Goal: Task Accomplishment & Management: Use online tool/utility

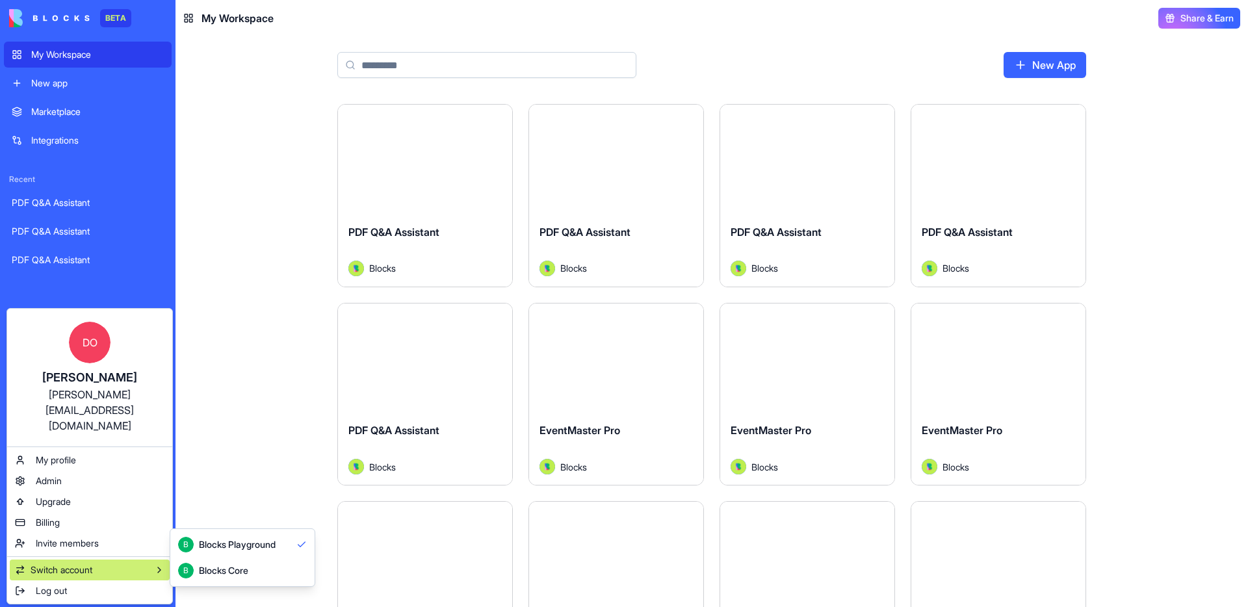
click at [218, 575] on div "Blocks Core" at bounding box center [223, 570] width 49 height 13
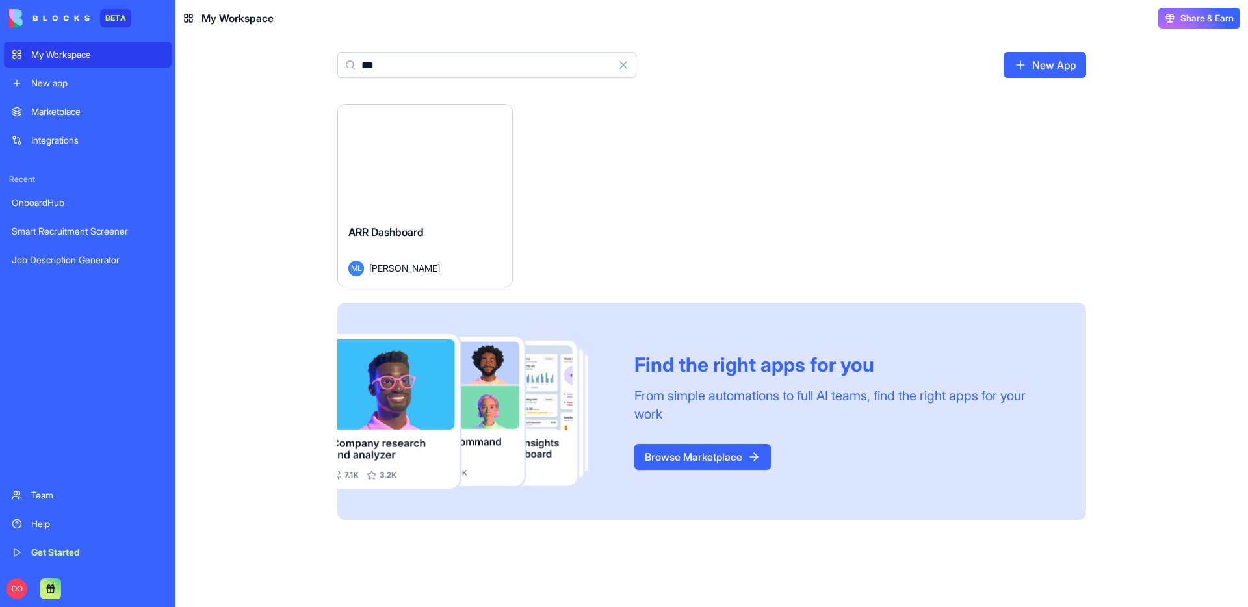
type input "***"
click at [431, 244] on div "ARR Dashboard" at bounding box center [424, 242] width 153 height 36
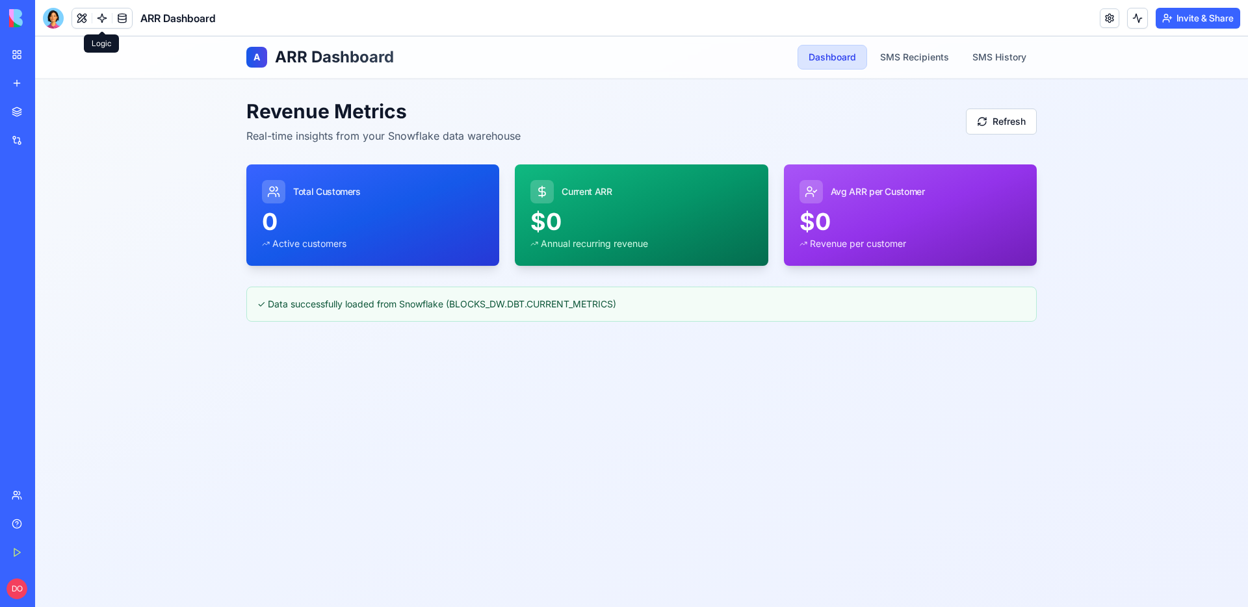
click at [101, 21] on link at bounding box center [101, 17] width 19 height 19
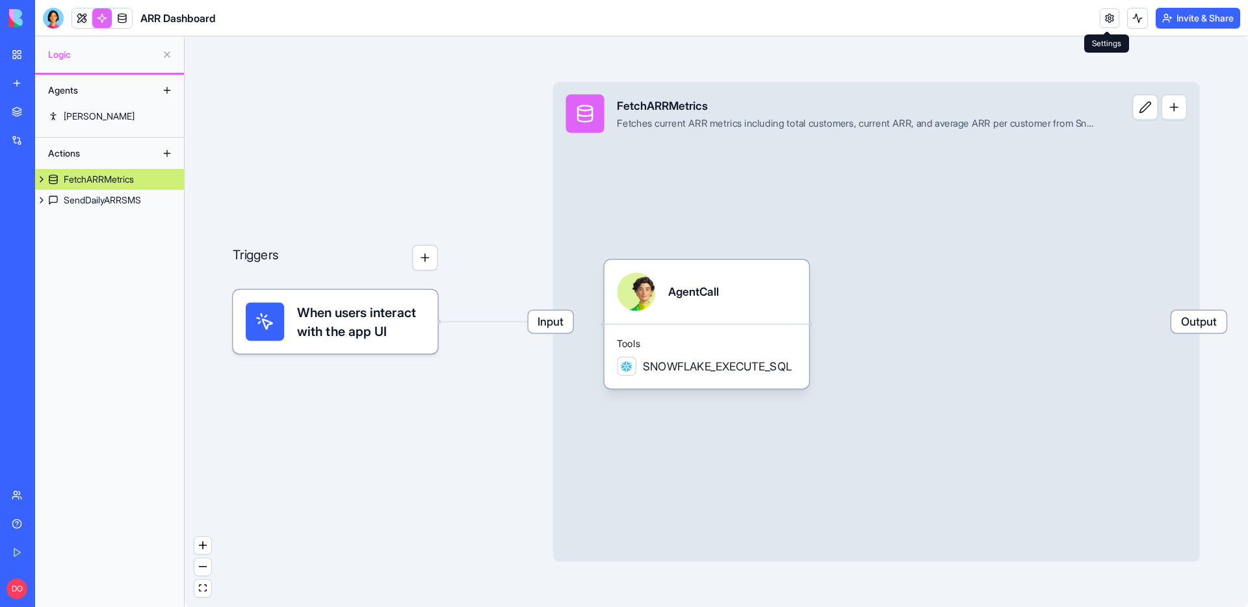
click at [1101, 17] on link at bounding box center [1108, 17] width 19 height 19
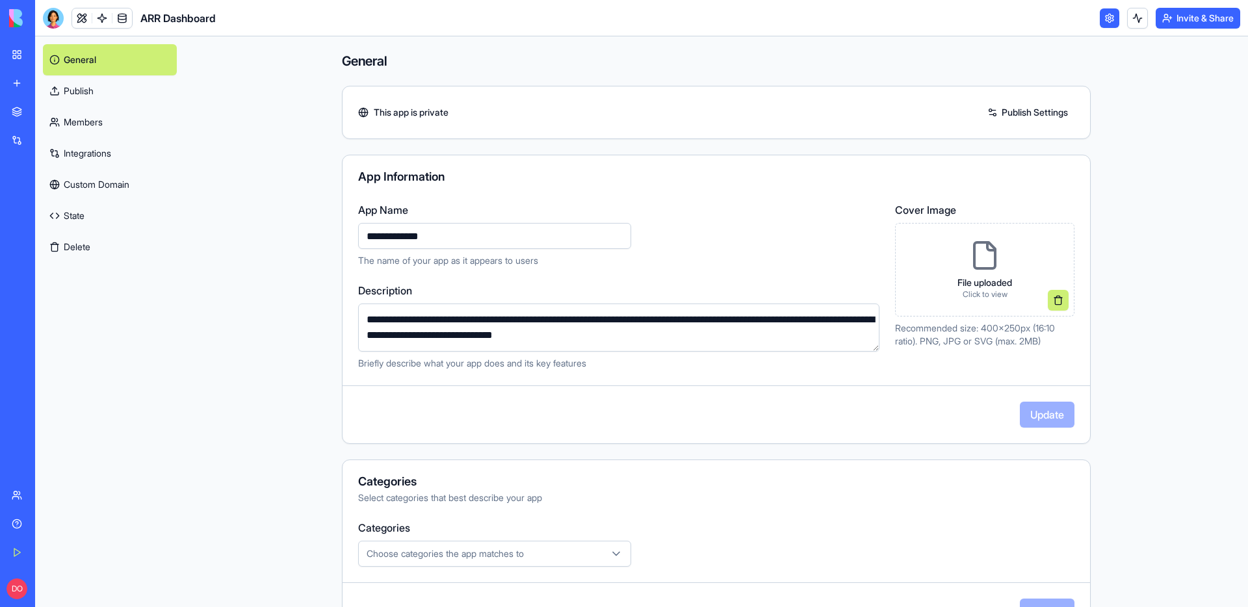
click at [173, 146] on link "Integrations" at bounding box center [110, 153] width 134 height 31
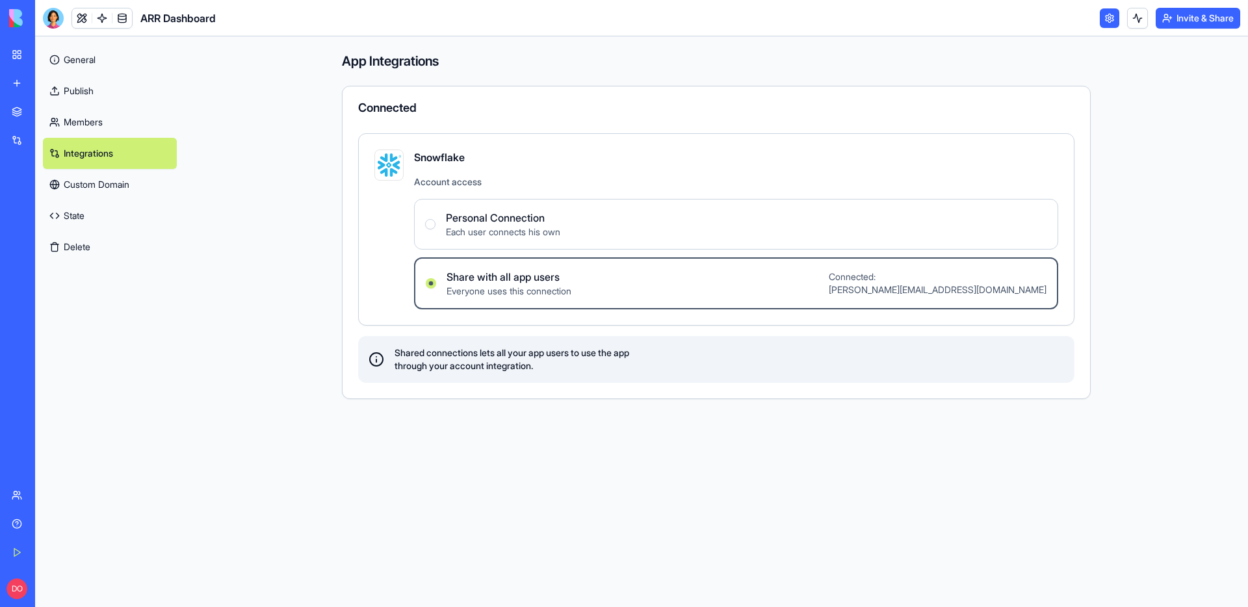
click at [973, 219] on label "Personal Connection Each user connects his own" at bounding box center [736, 224] width 644 height 51
click at [435, 219] on Connection "Personal Connection Each user connects his own" at bounding box center [430, 224] width 10 height 10
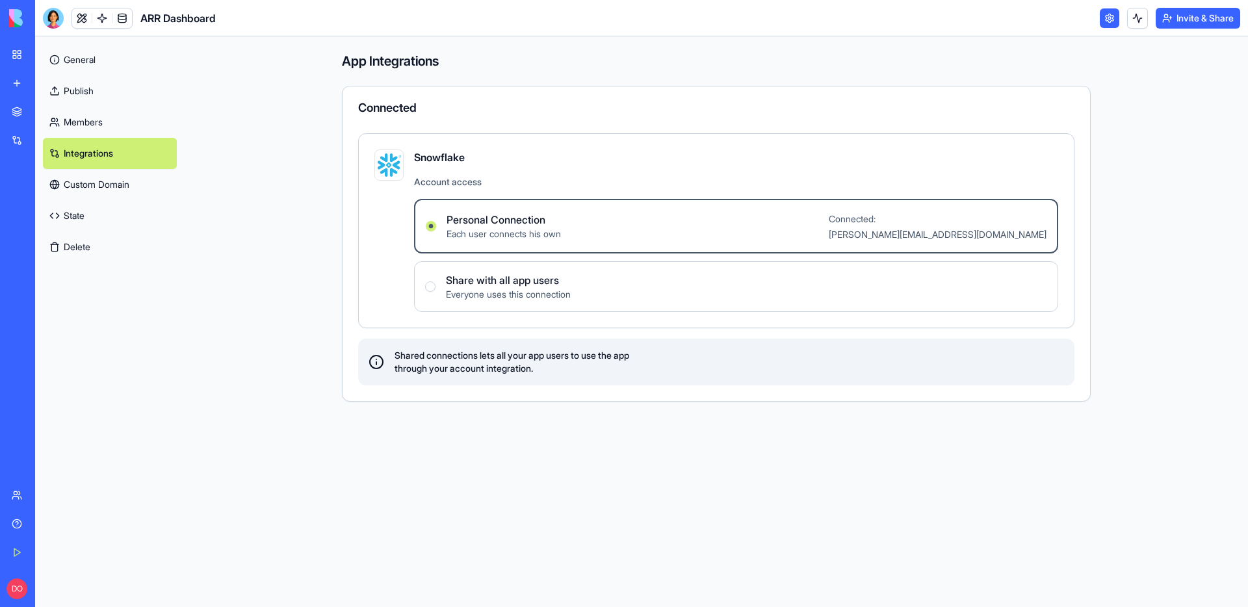
type Connection "Personal Connection"
click at [1019, 225] on button "Connect" at bounding box center [1015, 225] width 61 height 26
click at [437, 290] on div "Share with all app users Everyone uses this connection" at bounding box center [498, 286] width 146 height 29
click at [435, 290] on users "Share with all app users Everyone uses this connection" at bounding box center [430, 286] width 10 height 10
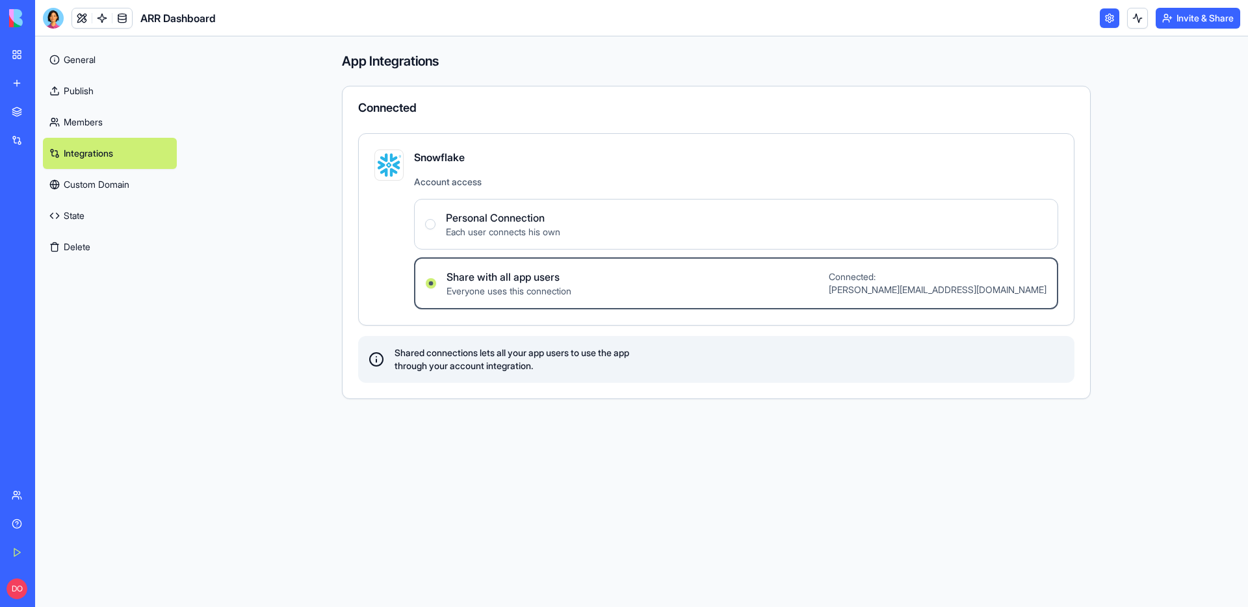
click at [467, 477] on div "App Integrations Connected Snowflake Account access Personal Connection Each us…" at bounding box center [716, 321] width 832 height 570
click at [80, 25] on link at bounding box center [81, 17] width 19 height 19
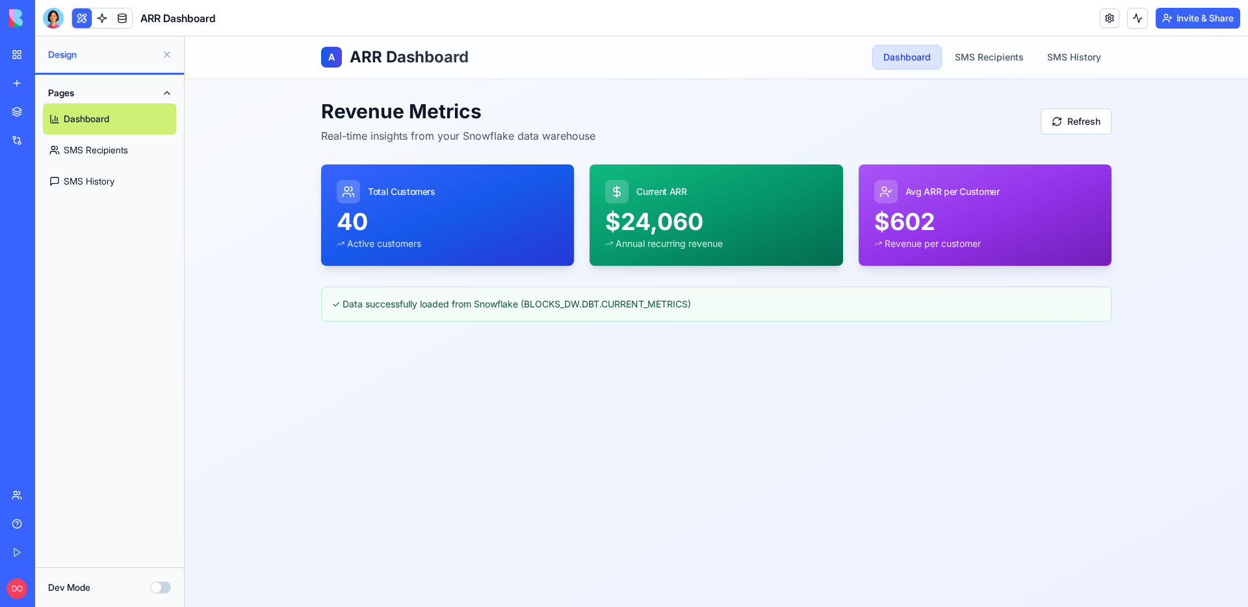
click at [541, 409] on div "A ARR Dashboard Dashboard SMS Recipients SMS History Revenue Metrics Real-time …" at bounding box center [716, 321] width 1063 height 570
click at [769, 63] on div "A ARR Dashboard Dashboard SMS Recipients SMS History" at bounding box center [716, 57] width 790 height 42
click at [103, 19] on link at bounding box center [101, 17] width 19 height 19
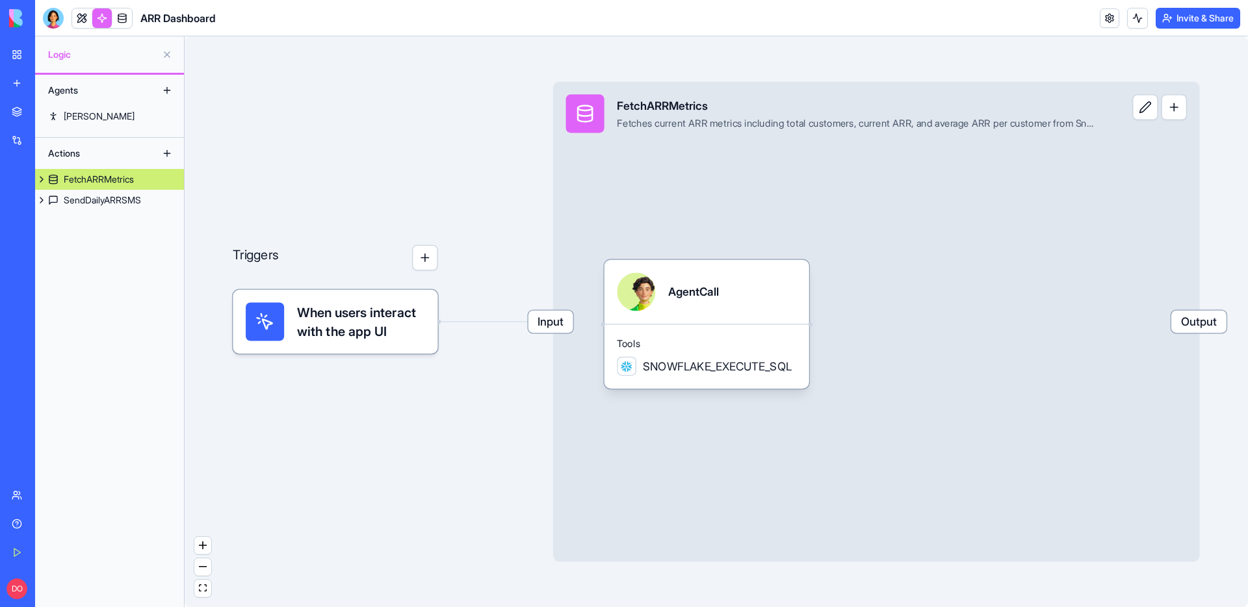
click at [122, 208] on link "SendDailyARRSMS" at bounding box center [109, 200] width 149 height 21
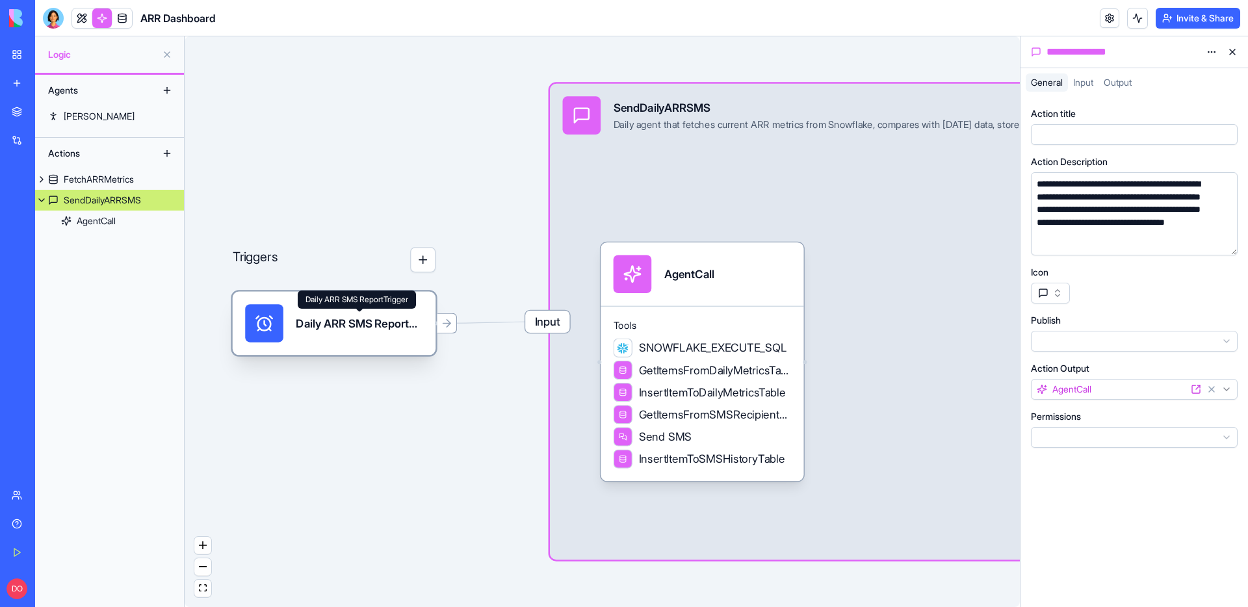
click at [361, 325] on div "Daily ARR SMS ReportTrigger" at bounding box center [359, 323] width 127 height 16
